Goal: Task Accomplishment & Management: Use online tool/utility

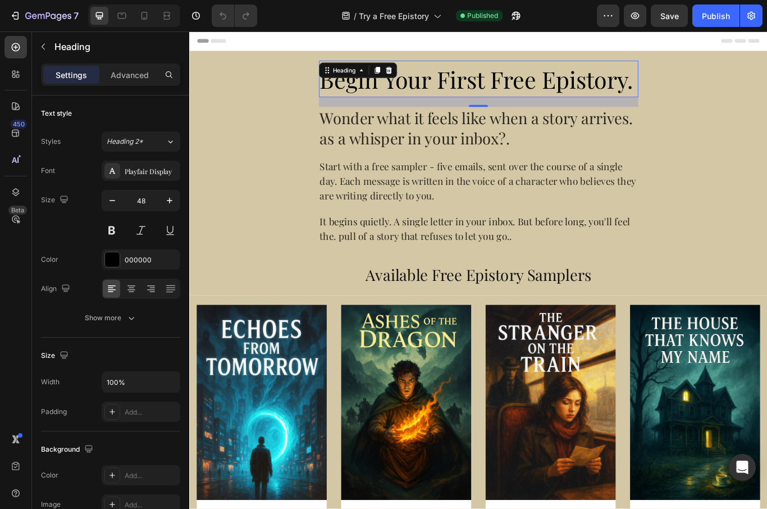
click at [94, 318] on div "Show more" at bounding box center [111, 317] width 52 height 11
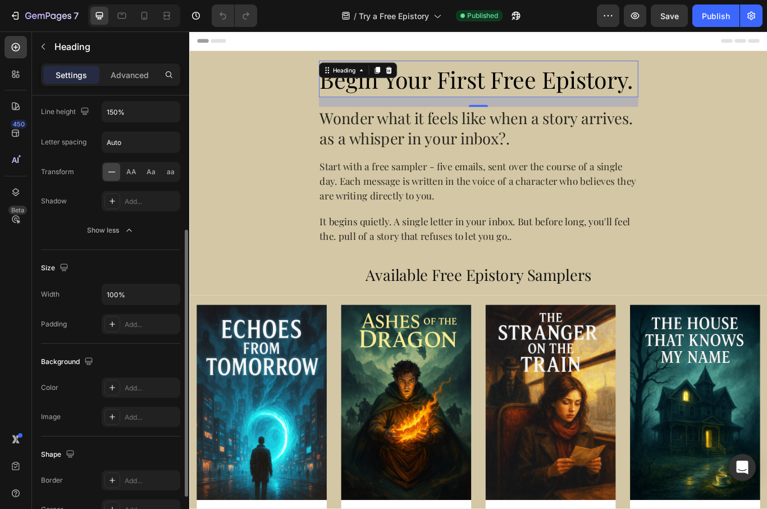
scroll to position [239, 0]
click at [106, 322] on div at bounding box center [112, 321] width 16 height 16
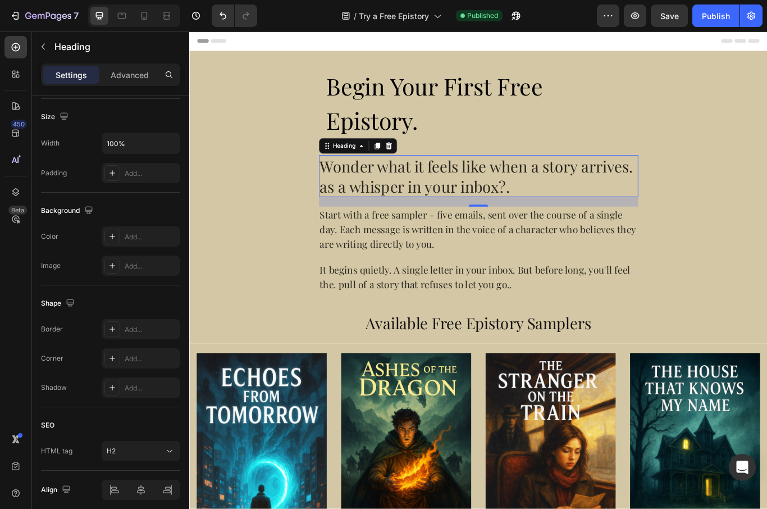
scroll to position [245, 0]
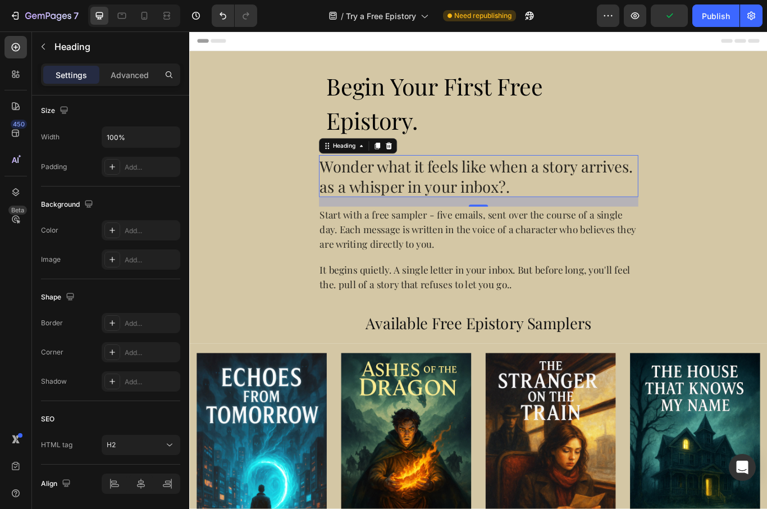
click at [110, 167] on icon at bounding box center [112, 167] width 6 height 6
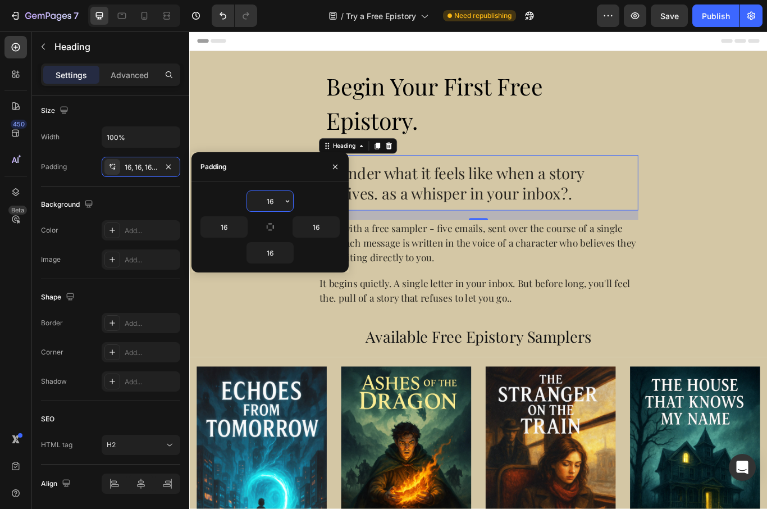
scroll to position [0, 0]
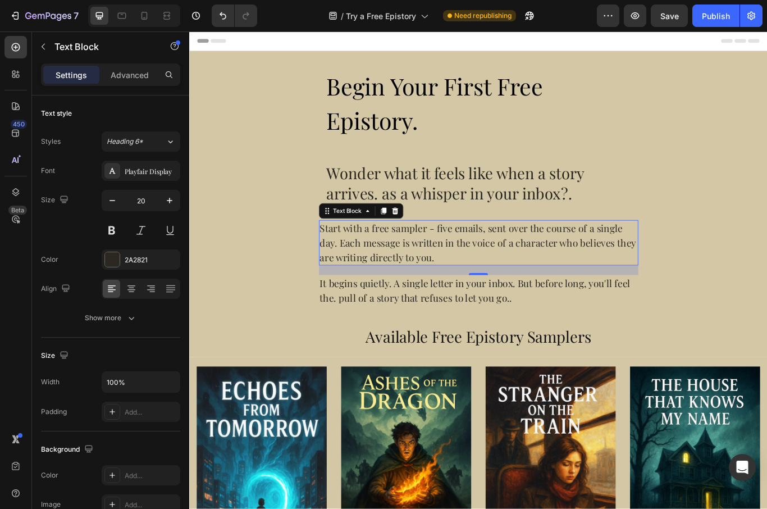
click at [109, 411] on icon at bounding box center [112, 411] width 9 height 9
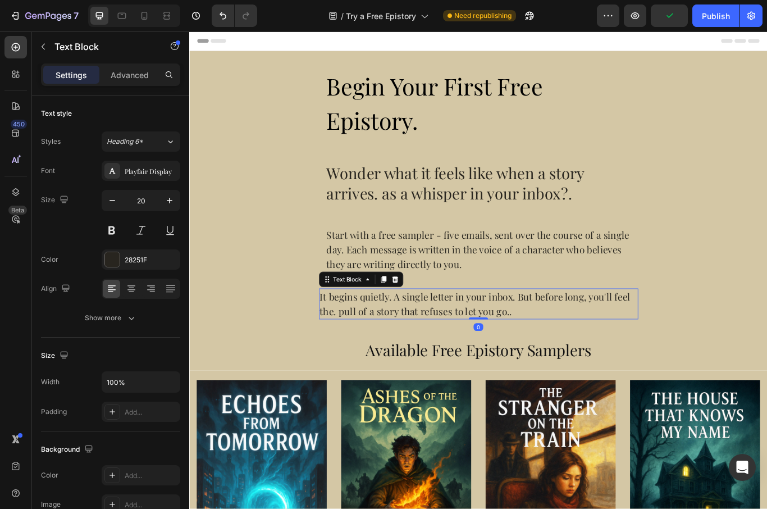
click at [110, 410] on icon at bounding box center [112, 411] width 9 height 9
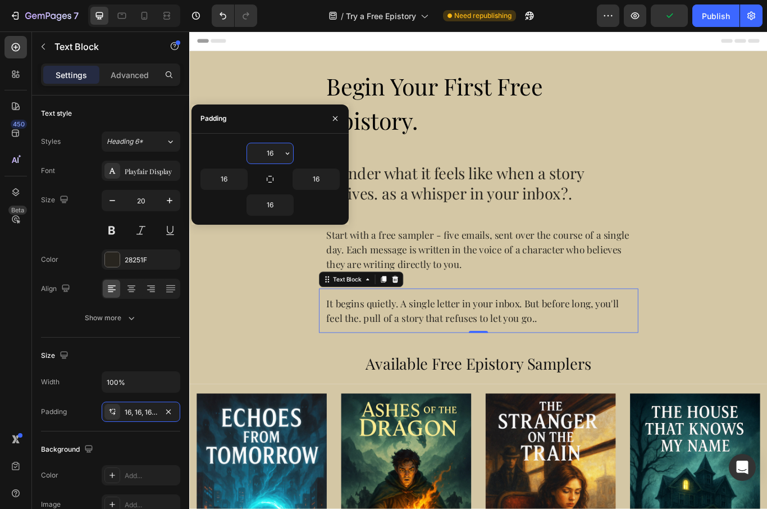
click at [728, 17] on div "Publish" at bounding box center [716, 16] width 28 height 12
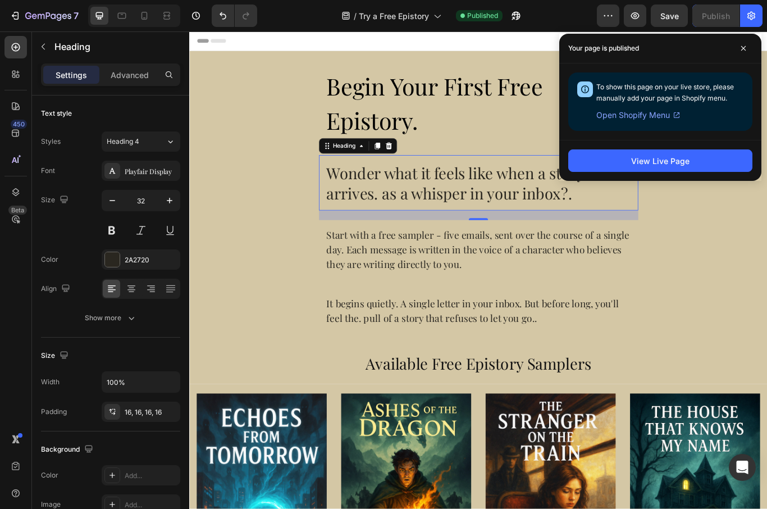
click at [111, 405] on div at bounding box center [112, 412] width 16 height 16
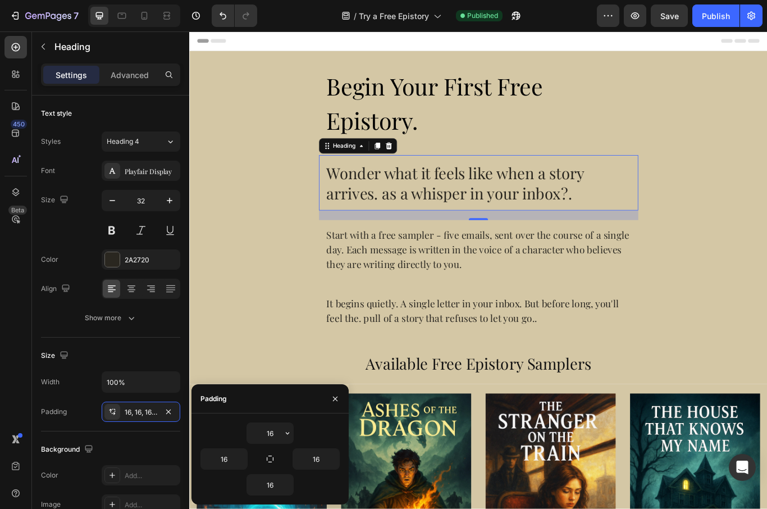
click at [281, 437] on input "16" at bounding box center [270, 433] width 46 height 20
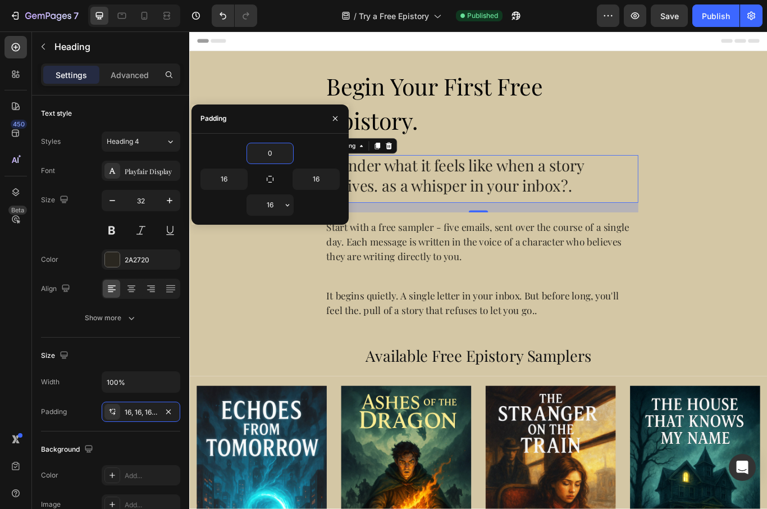
type input "0"
click at [266, 209] on input "16" at bounding box center [270, 205] width 46 height 20
type input "0"
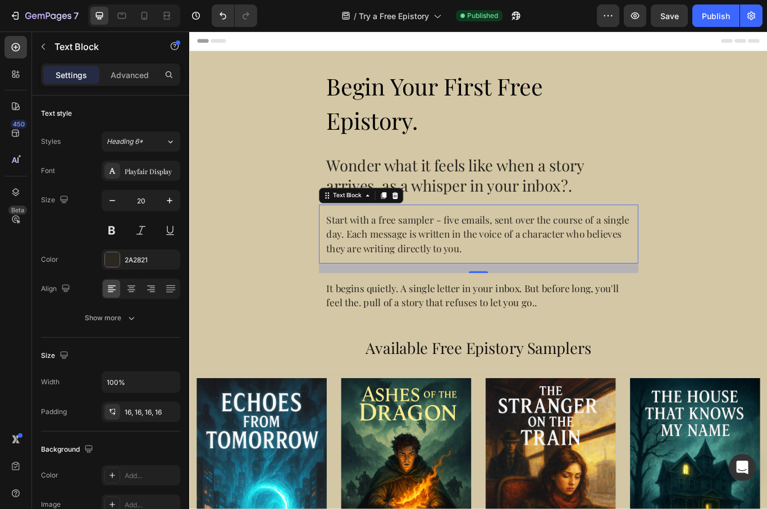
click at [113, 415] on icon at bounding box center [112, 411] width 9 height 9
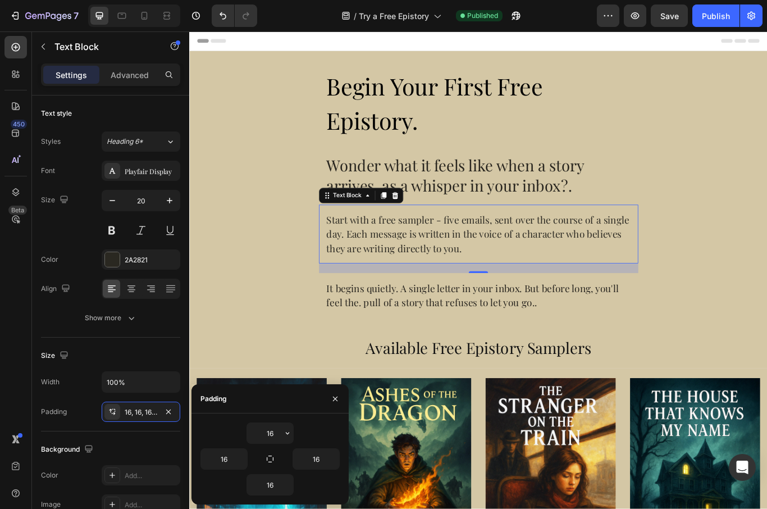
click at [264, 433] on input "16" at bounding box center [270, 433] width 46 height 20
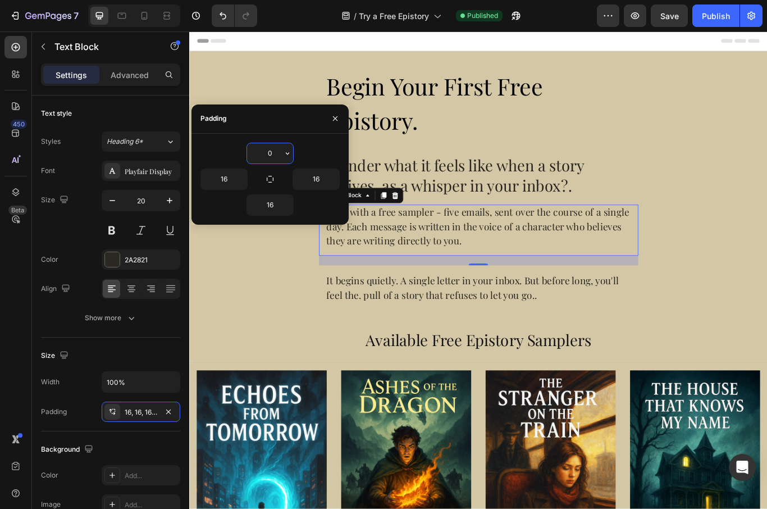
type input "0"
click at [240, 217] on div "0 16 16 16" at bounding box center [269, 179] width 157 height 91
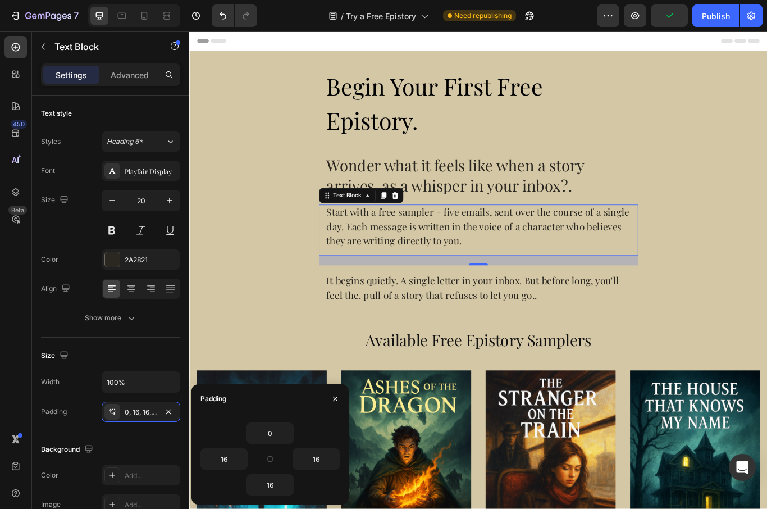
click at [129, 414] on div "0, 16, 16, 16" at bounding box center [141, 412] width 33 height 10
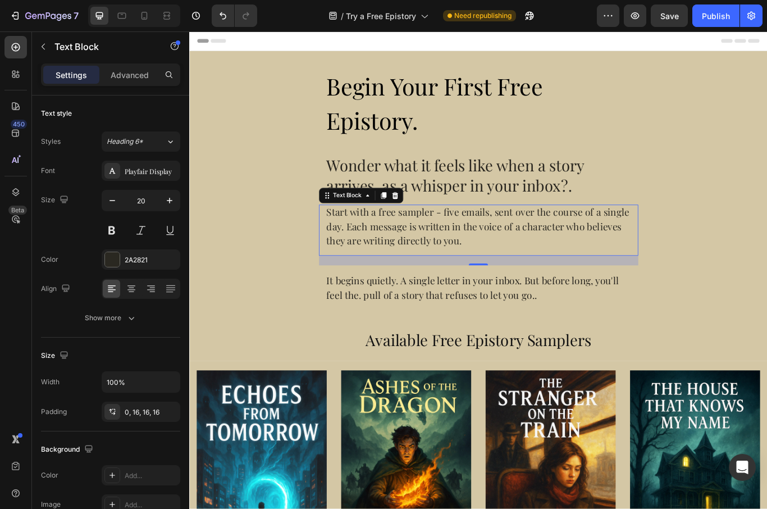
click at [123, 417] on div "0, 16, 16, 16" at bounding box center [141, 411] width 79 height 20
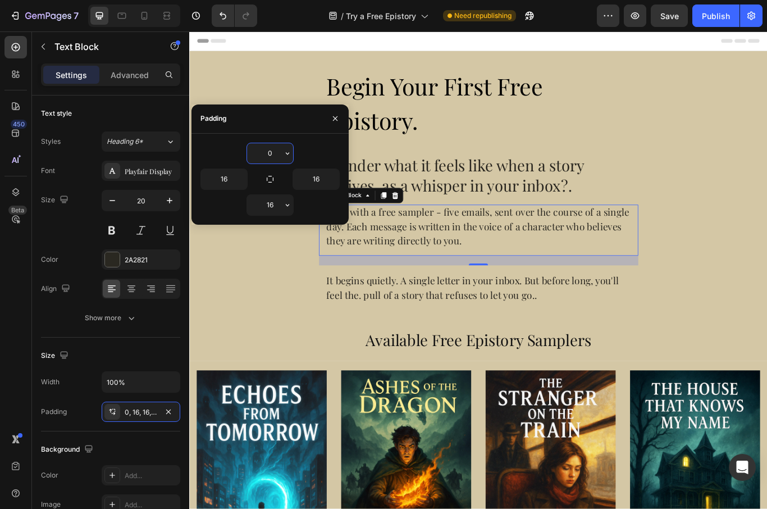
click at [258, 205] on input "16" at bounding box center [270, 205] width 46 height 20
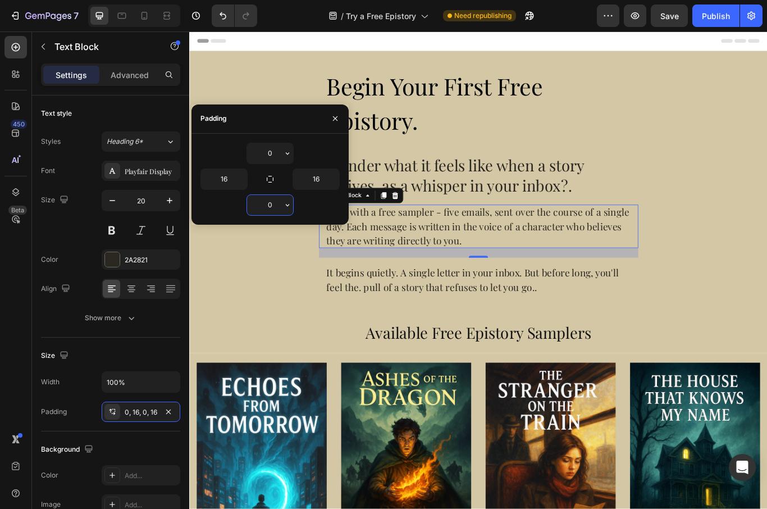
type input "0"
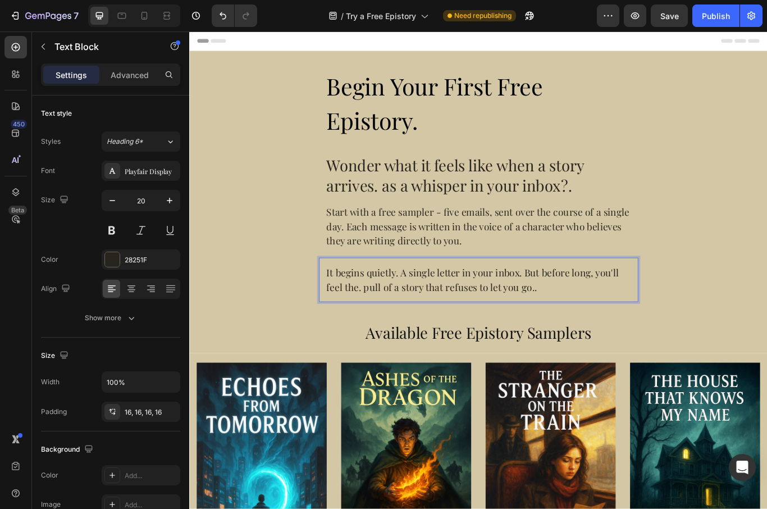
click at [112, 412] on icon at bounding box center [112, 411] width 9 height 9
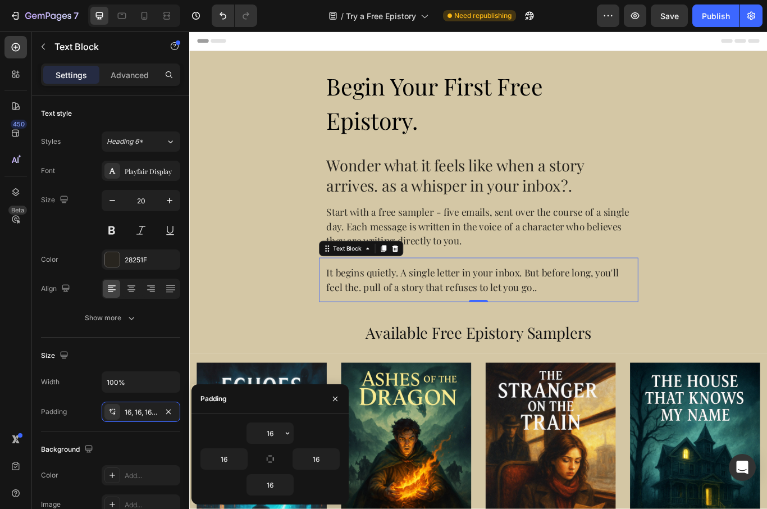
click at [264, 432] on input "16" at bounding box center [270, 433] width 46 height 20
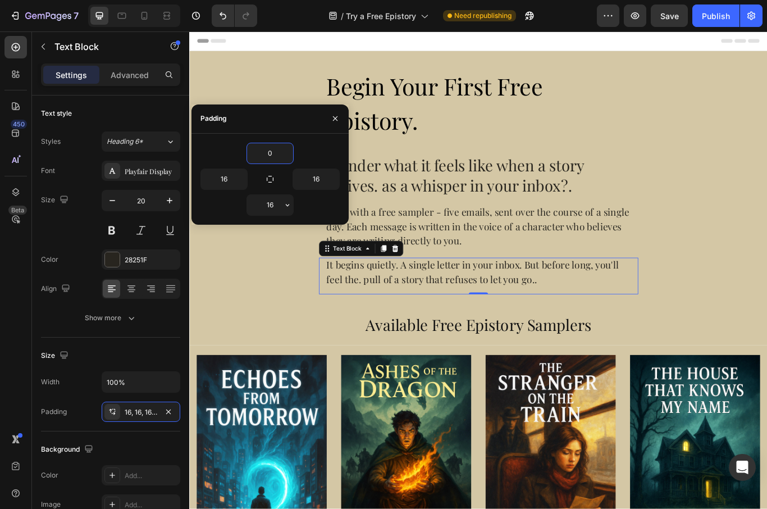
type input "0"
click at [262, 204] on input "16" at bounding box center [270, 205] width 46 height 20
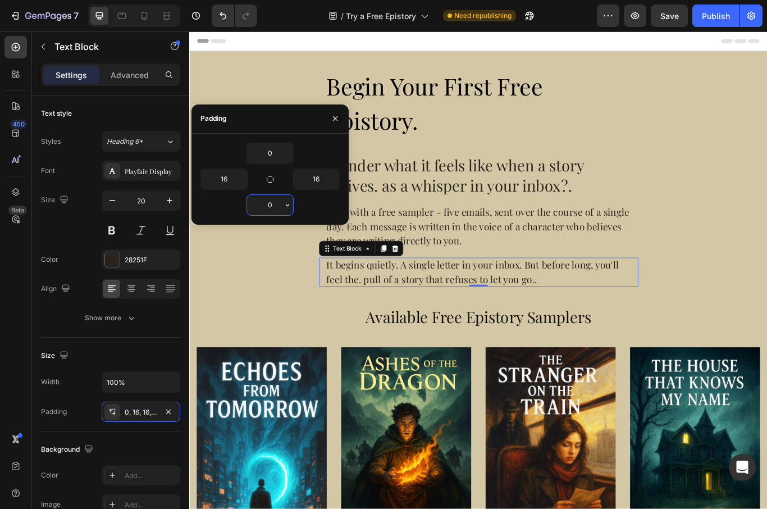
type input "0"
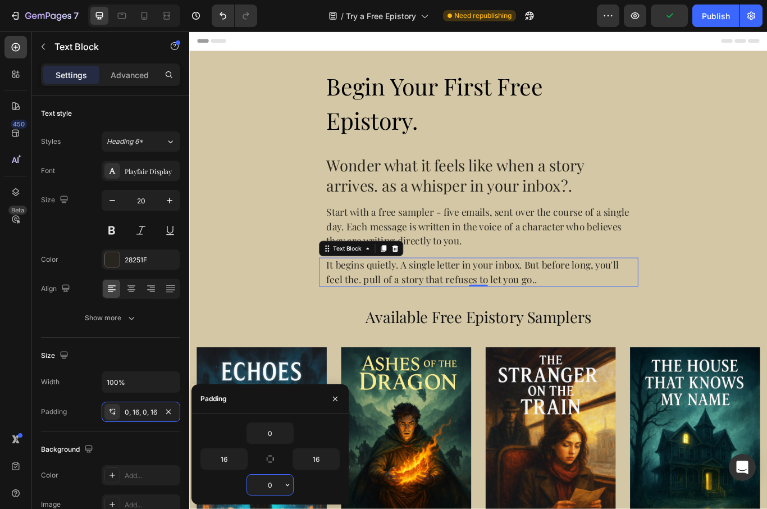
click at [736, 17] on button "Publish" at bounding box center [715, 15] width 47 height 22
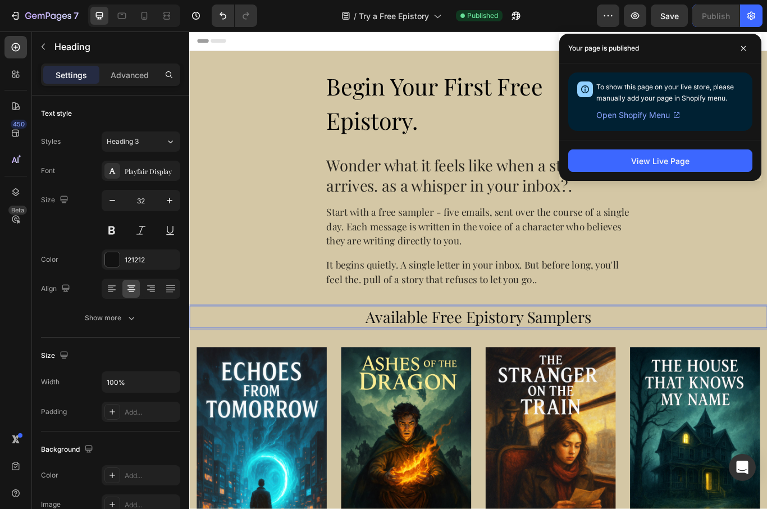
click at [109, 413] on icon at bounding box center [112, 411] width 9 height 9
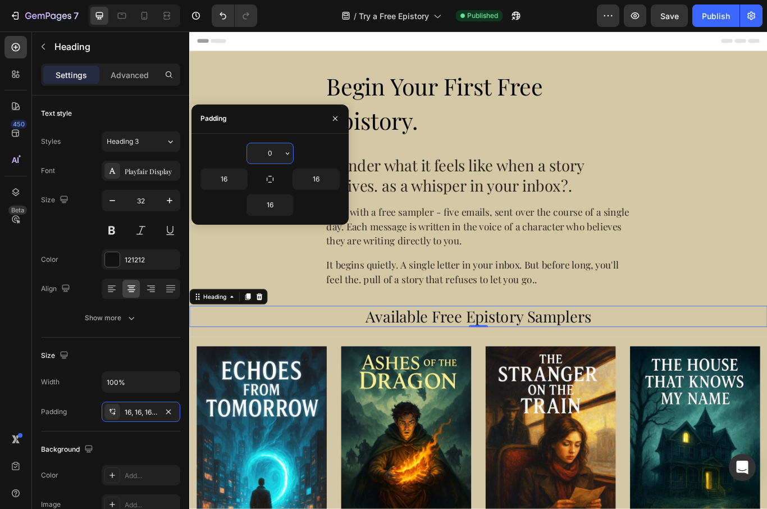
type input "0"
click at [266, 202] on input "16" at bounding box center [270, 205] width 46 height 20
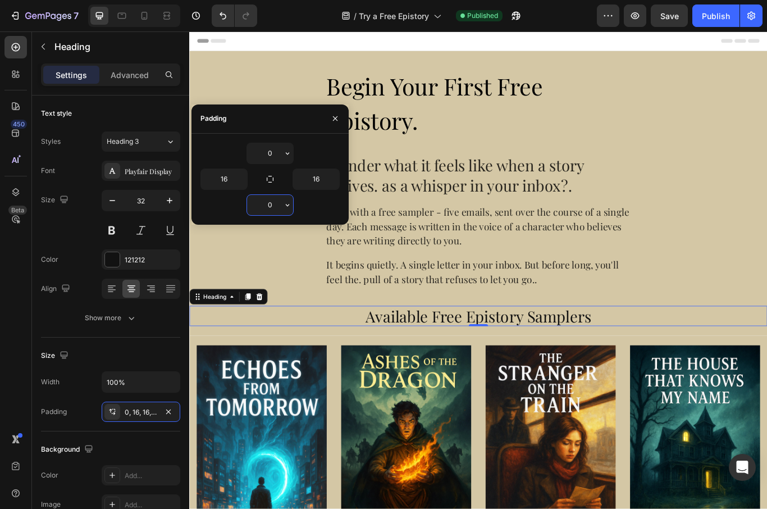
type input "0"
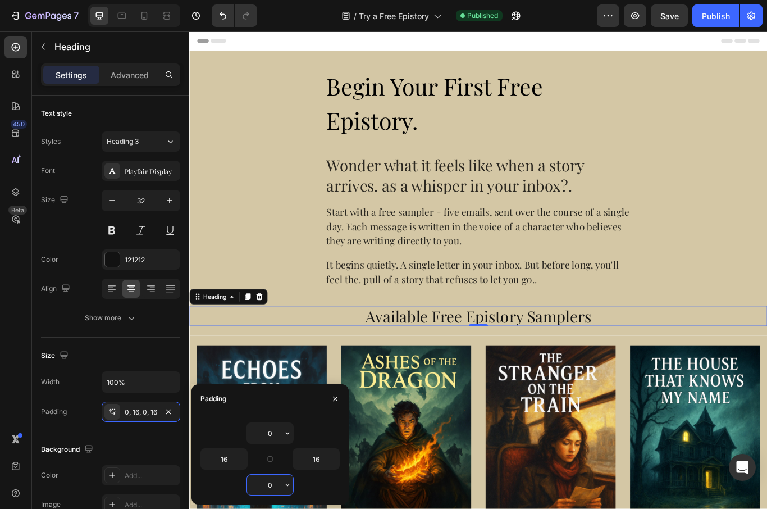
click at [731, 7] on button "Publish" at bounding box center [715, 15] width 47 height 22
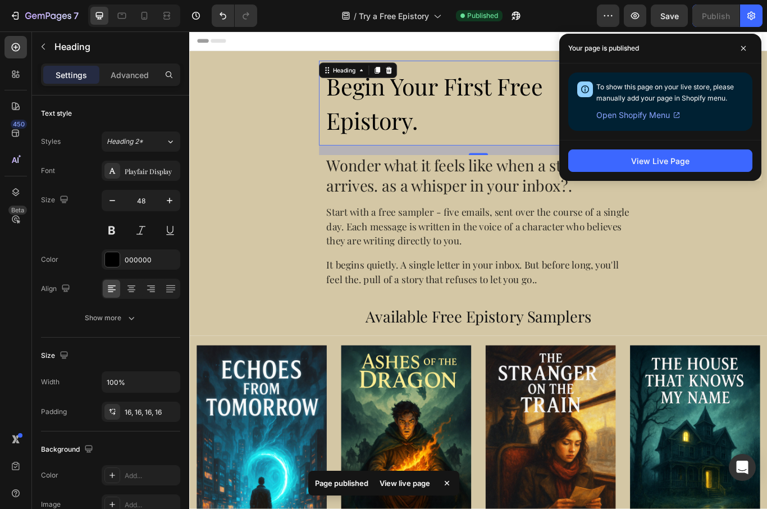
click at [84, 313] on button "Show more" at bounding box center [110, 318] width 139 height 20
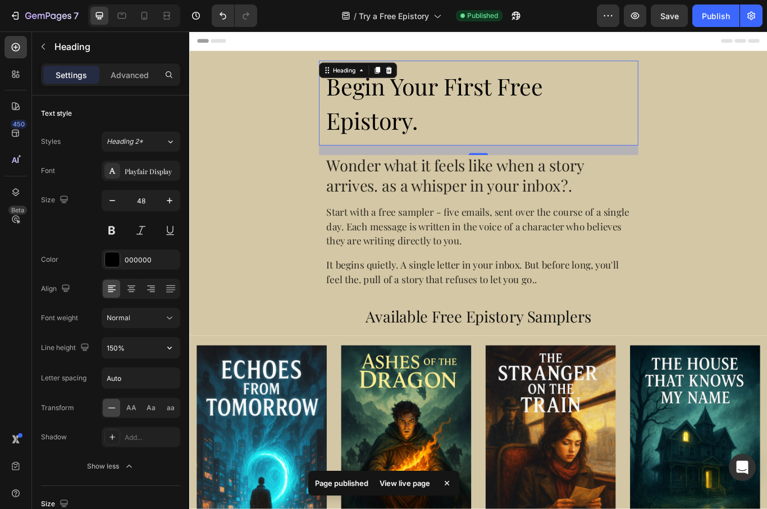
click at [162, 347] on button "button" at bounding box center [169, 347] width 20 height 20
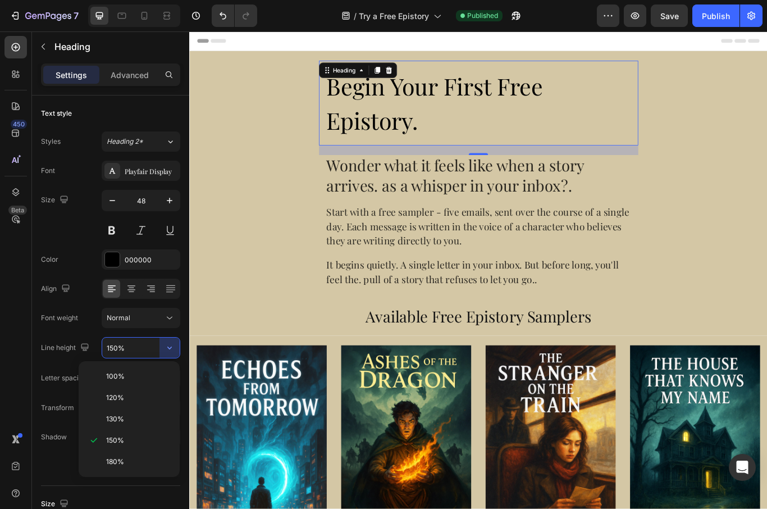
click at [107, 381] on span "100%" at bounding box center [115, 376] width 19 height 10
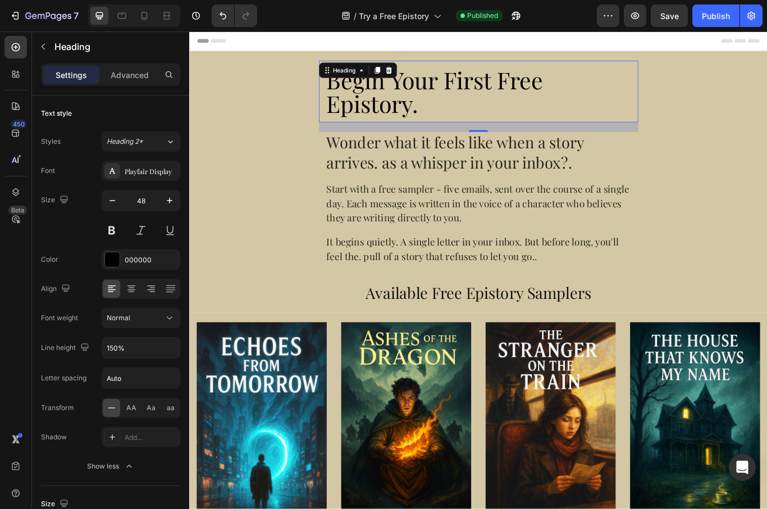
type input "100%"
click at [709, 12] on div "Publish" at bounding box center [716, 16] width 28 height 12
